Goal: Task Accomplishment & Management: Use online tool/utility

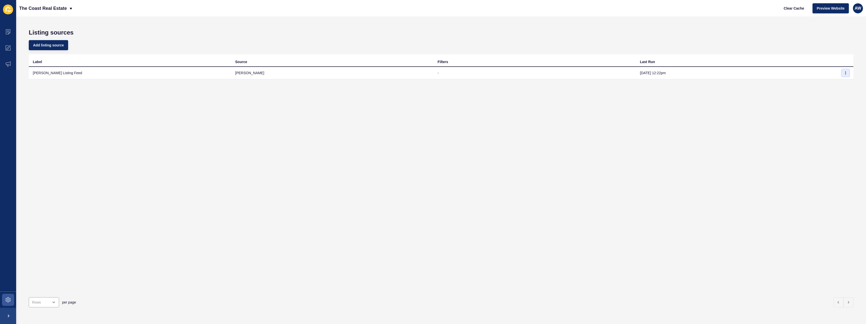
click at [844, 73] on icon "button" at bounding box center [845, 72] width 3 height 3
click at [835, 84] on link "Sync now" at bounding box center [827, 82] width 35 height 11
click at [798, 7] on span "Clear Cache" at bounding box center [793, 8] width 20 height 5
click at [803, 10] on span "Clear Cache" at bounding box center [793, 8] width 20 height 5
click at [760, 104] on div "Label Source Filters Last Run Rex Listing Feed rex - Oct 15, 12:22pm" at bounding box center [441, 173] width 824 height 239
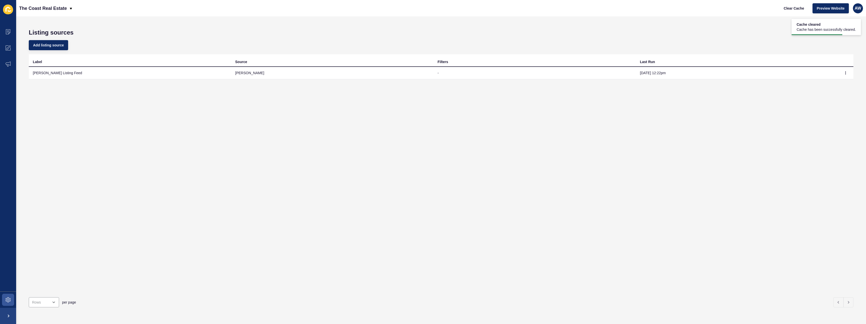
click at [760, 104] on div "Label Source Filters Last Run Rex Listing Feed rex - Oct 15, 12:22pm" at bounding box center [441, 173] width 824 height 239
click at [790, 35] on h1 "Listing sources" at bounding box center [441, 32] width 824 height 7
click at [791, 9] on span "Clear Cache" at bounding box center [793, 8] width 20 height 5
click at [6, 28] on span at bounding box center [8, 32] width 16 height 16
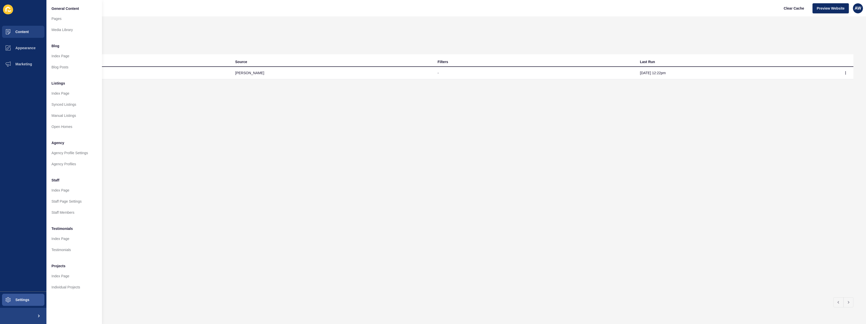
click at [469, 128] on div "Label Source Filters Last Run Rex Listing Feed rex - Oct 15, 12:22pm" at bounding box center [441, 173] width 824 height 239
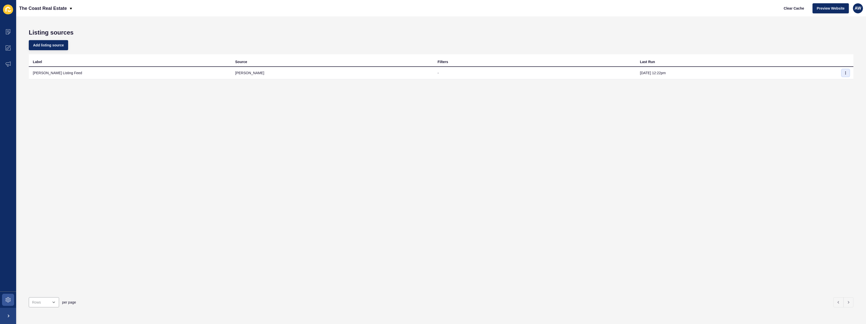
click at [844, 73] on button "button" at bounding box center [846, 72] width 8 height 7
click at [836, 84] on link "Sync now" at bounding box center [827, 82] width 35 height 11
click at [8, 29] on span at bounding box center [8, 32] width 16 height 16
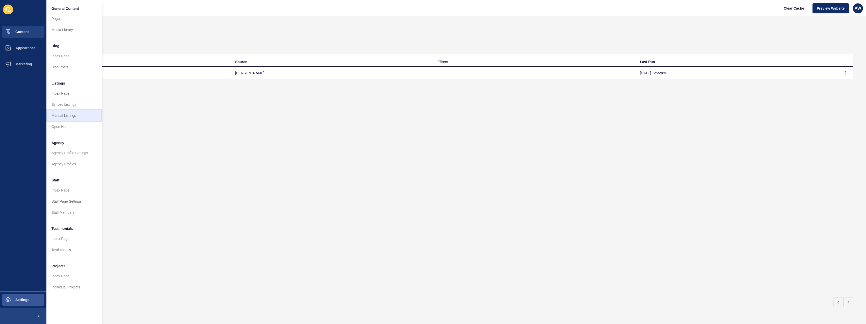
click at [65, 113] on link "Manual Listings" at bounding box center [73, 115] width 55 height 11
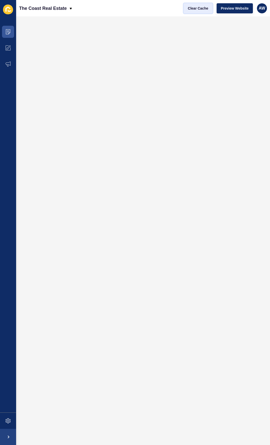
click at [200, 9] on span "Clear Cache" at bounding box center [198, 8] width 20 height 5
click at [202, 9] on span "Clear Cache" at bounding box center [198, 8] width 20 height 5
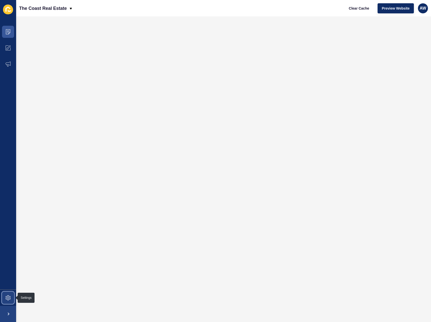
click at [12, 299] on span at bounding box center [8, 298] width 16 height 16
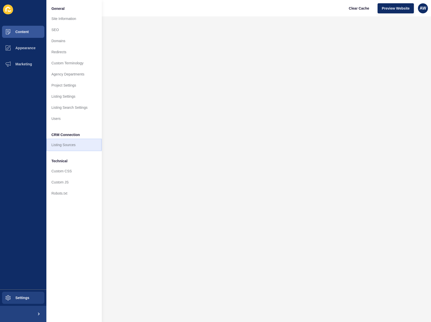
click at [78, 147] on link "Listing Sources" at bounding box center [73, 144] width 55 height 11
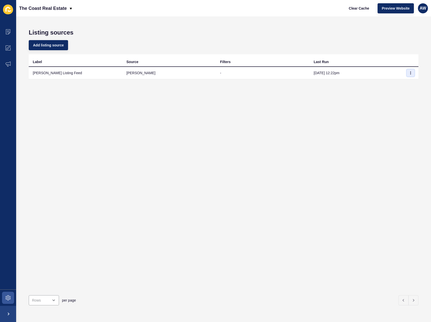
click at [409, 72] on icon "button" at bounding box center [410, 72] width 3 height 3
click at [398, 84] on link "Sync now" at bounding box center [393, 82] width 35 height 11
click at [359, 10] on span "Clear Cache" at bounding box center [359, 8] width 20 height 5
